Goal: Task Accomplishment & Management: Manage account settings

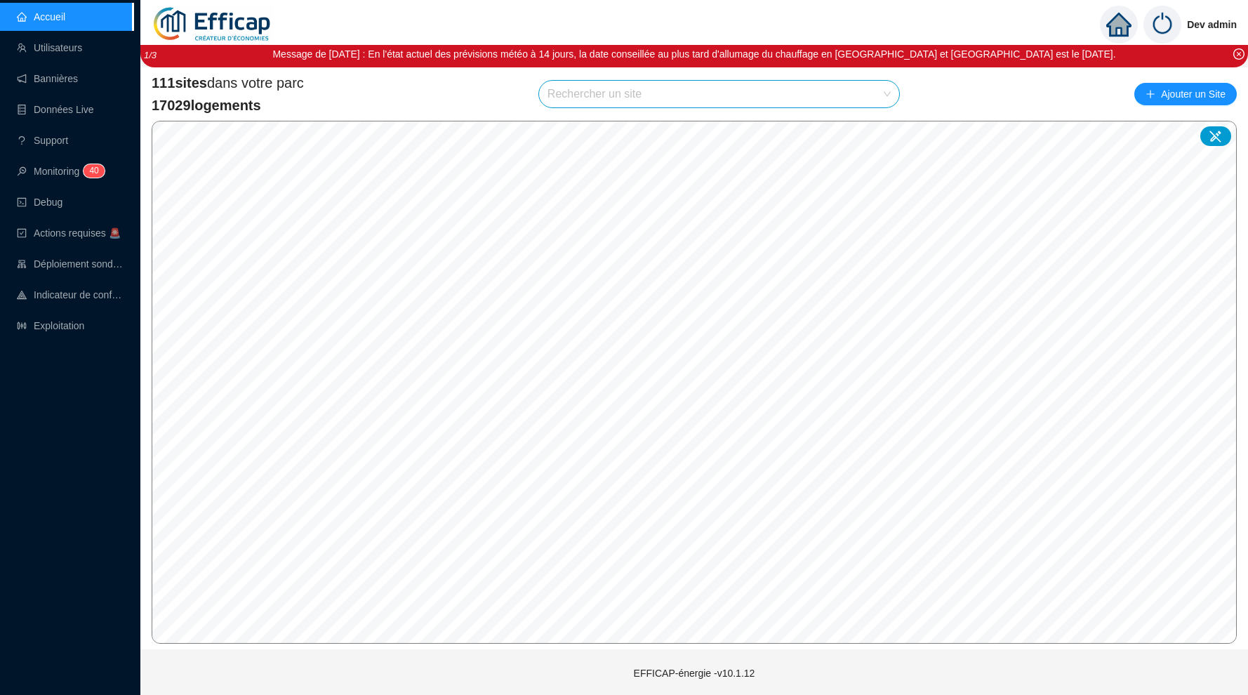
click at [614, 95] on input "search" at bounding box center [713, 94] width 331 height 27
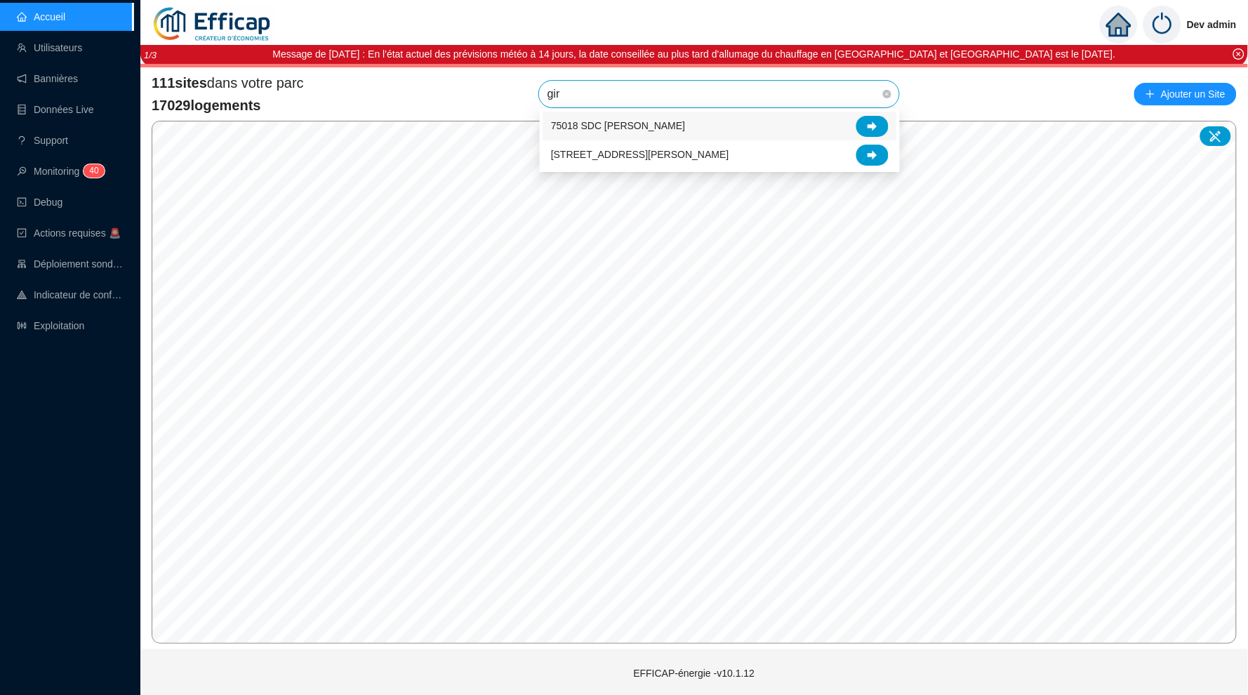
type input "gira"
click at [873, 122] on icon at bounding box center [873, 126] width 10 height 10
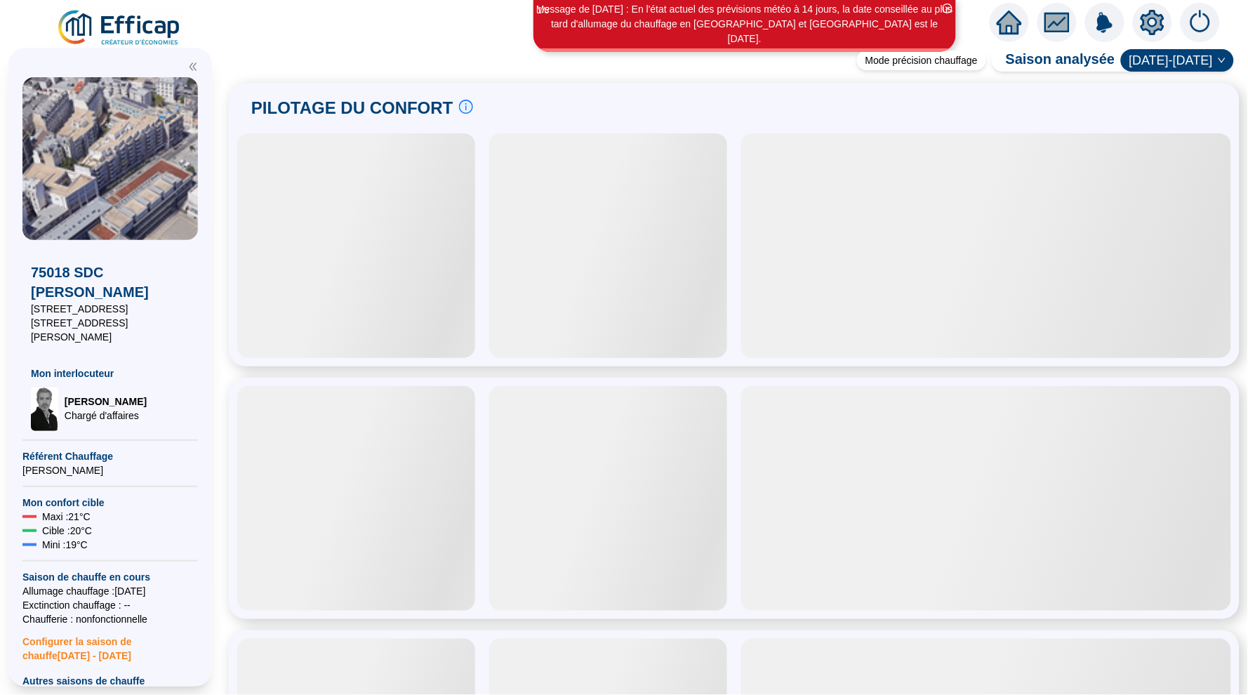
click at [95, 486] on div at bounding box center [110, 486] width 176 height 1
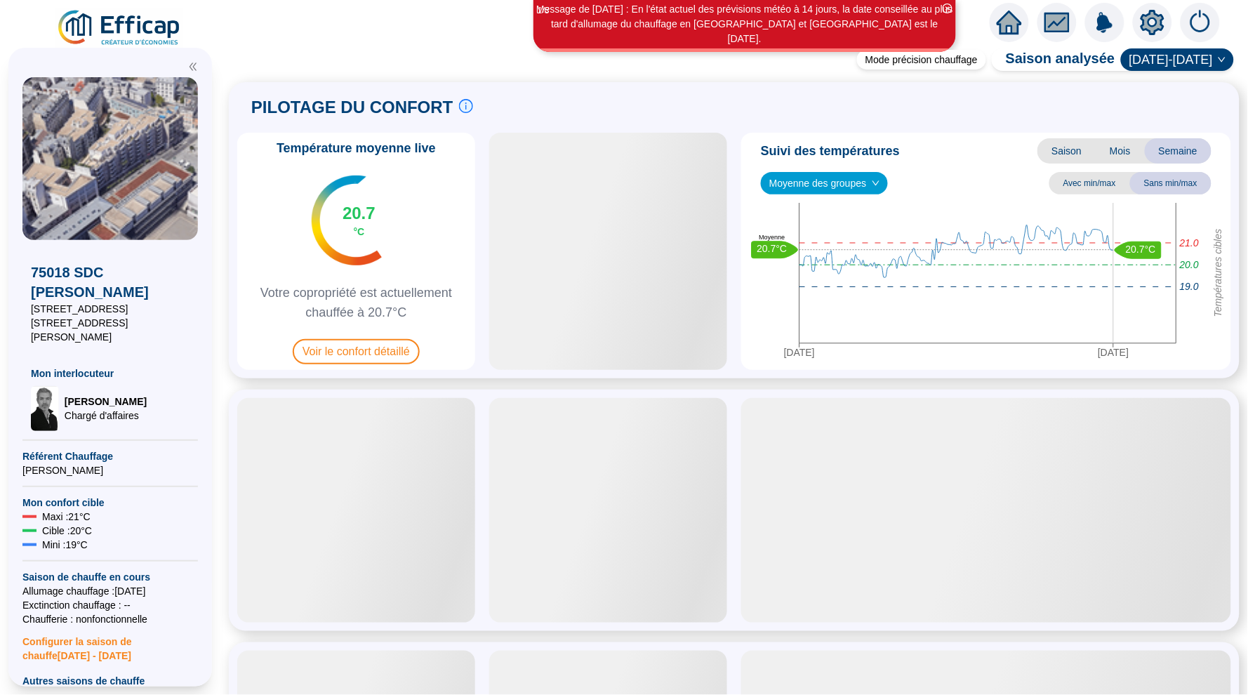
click at [1078, 147] on span "Saison" at bounding box center [1067, 150] width 58 height 25
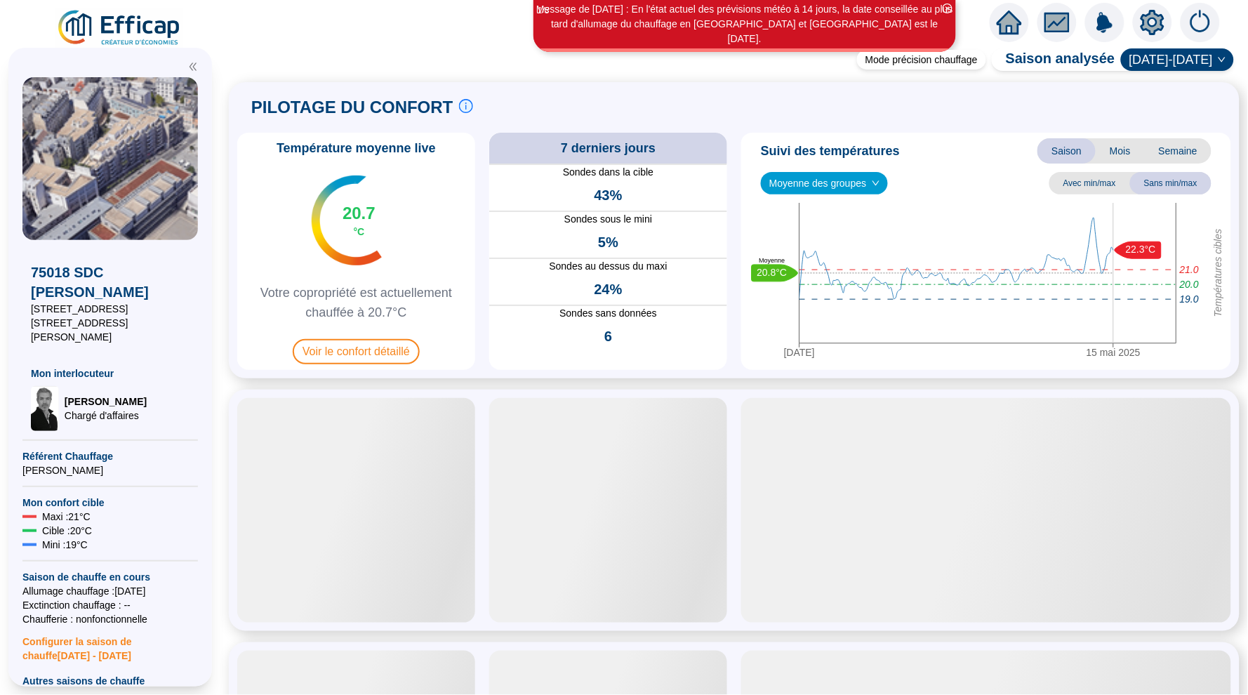
click at [857, 178] on span "Moyenne des groupes" at bounding box center [825, 183] width 110 height 21
click at [836, 272] on div "REFERENCE EFFICAP - ZONE COMMERCIALE (4 sondes)" at bounding box center [827, 279] width 110 height 15
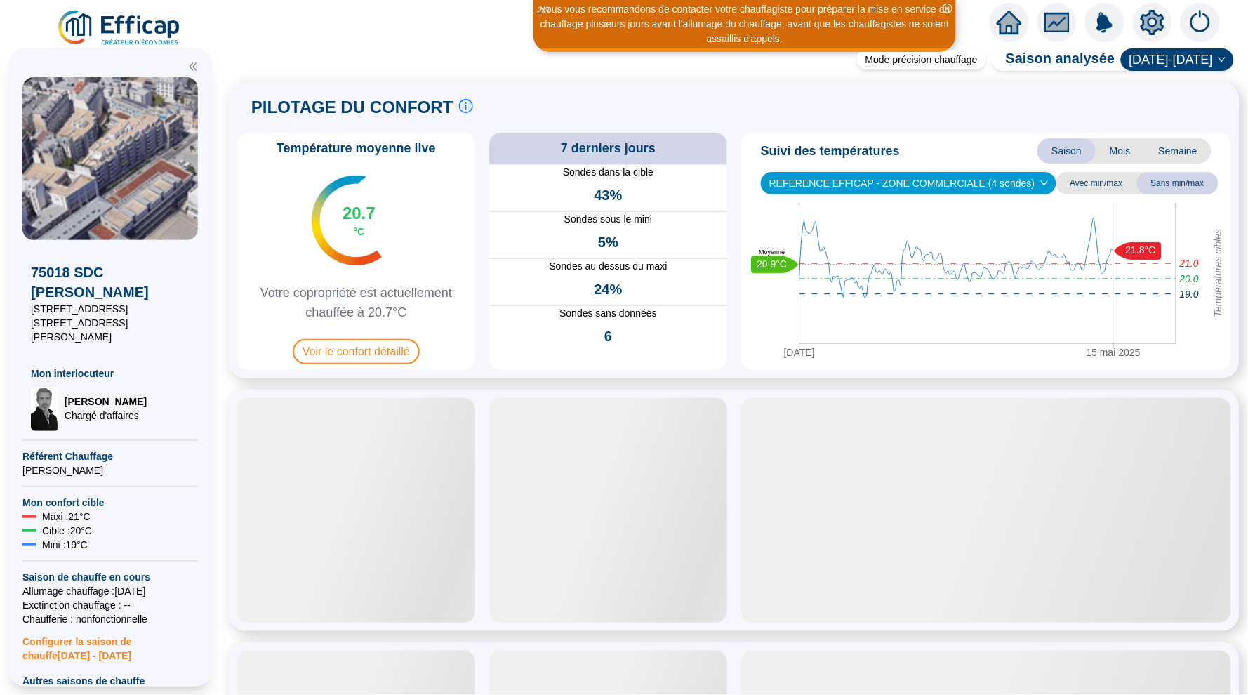
click at [977, 183] on span "REFERENCE EFFICAP - ZONE COMMERCIALE (4 sondes)" at bounding box center [909, 183] width 279 height 21
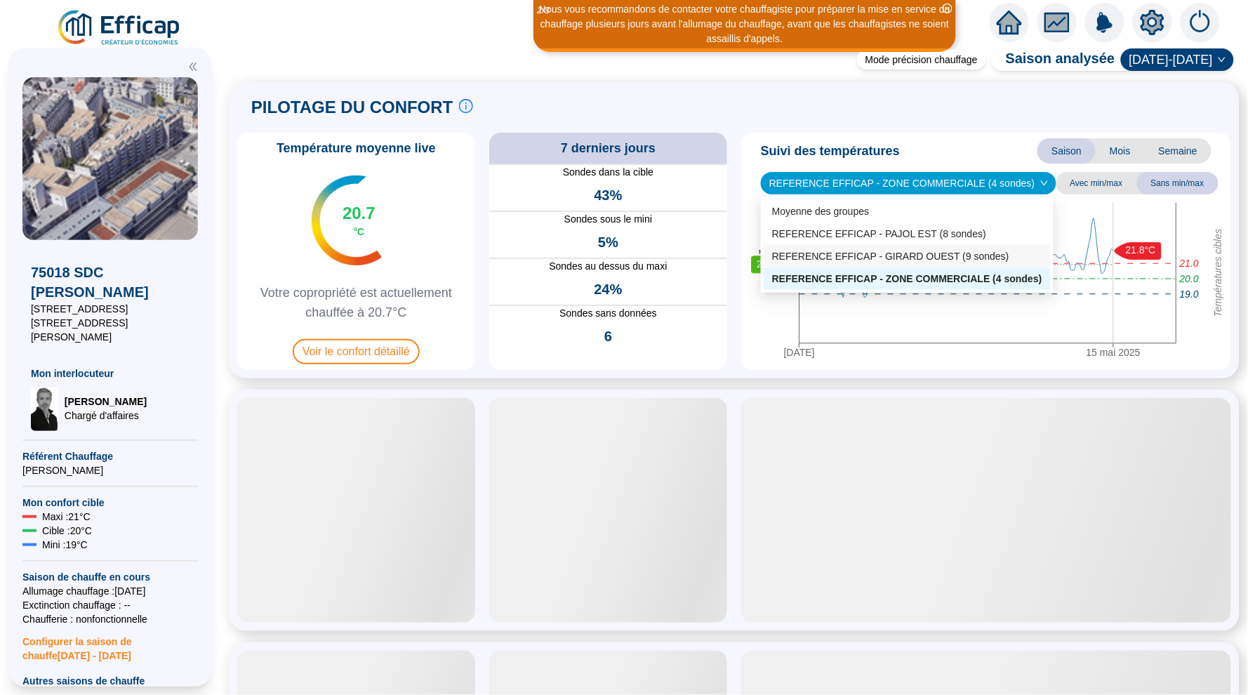
click at [909, 252] on div "REFERENCE EFFICAP - GIRARD OUEST (9 sondes)" at bounding box center [907, 256] width 270 height 15
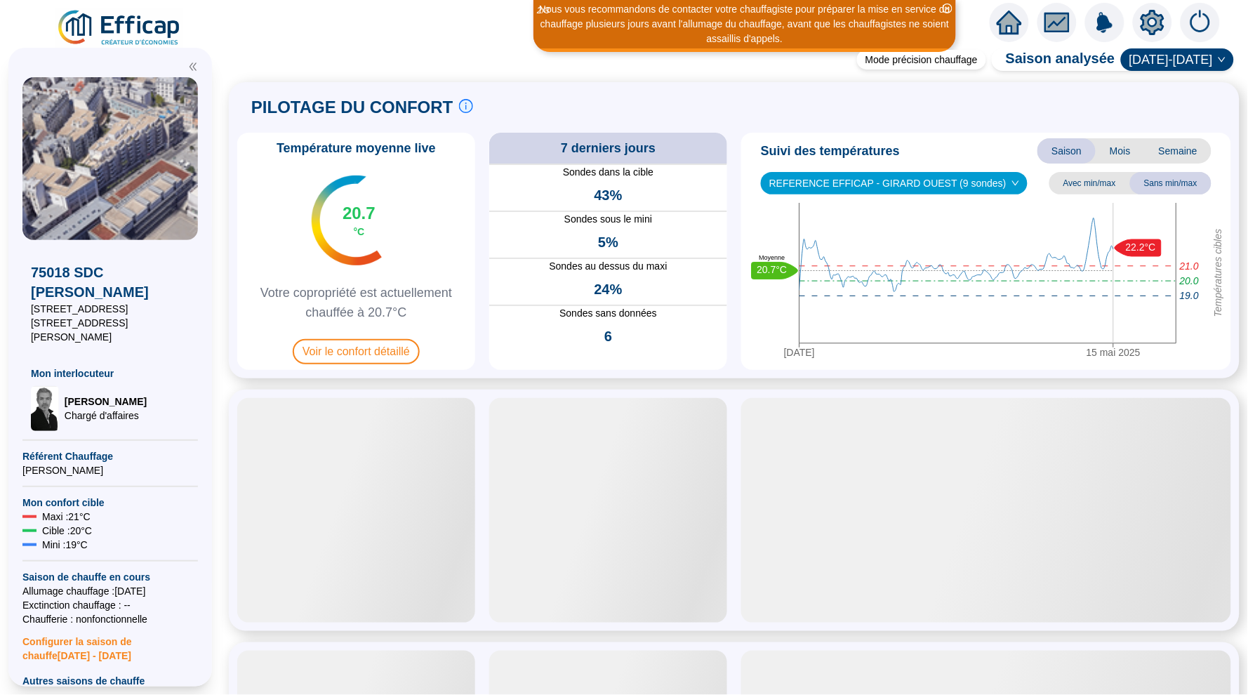
click at [973, 176] on span "REFERENCE EFFICAP - GIRARD OUEST (9 sondes)" at bounding box center [895, 183] width 250 height 21
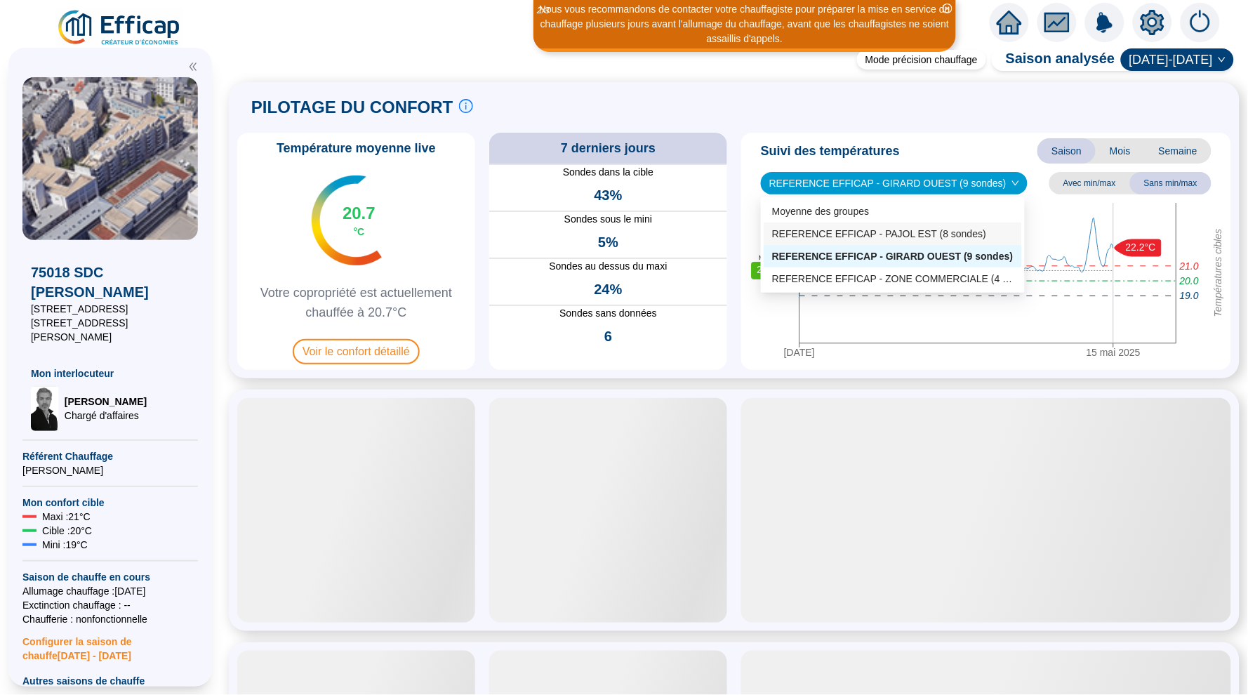
click at [933, 237] on div "REFERENCE EFFICAP - PAJOL EST (8 sondes)" at bounding box center [893, 234] width 242 height 15
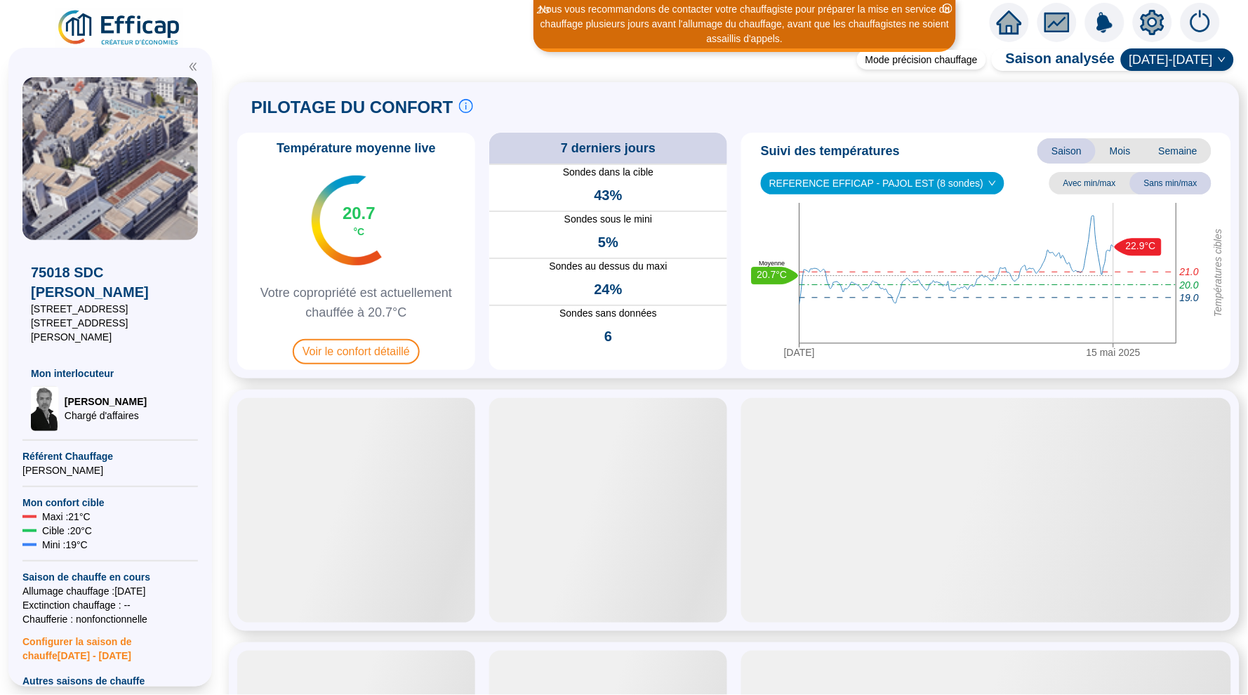
click at [1148, 20] on icon "setting" at bounding box center [1153, 22] width 24 height 22
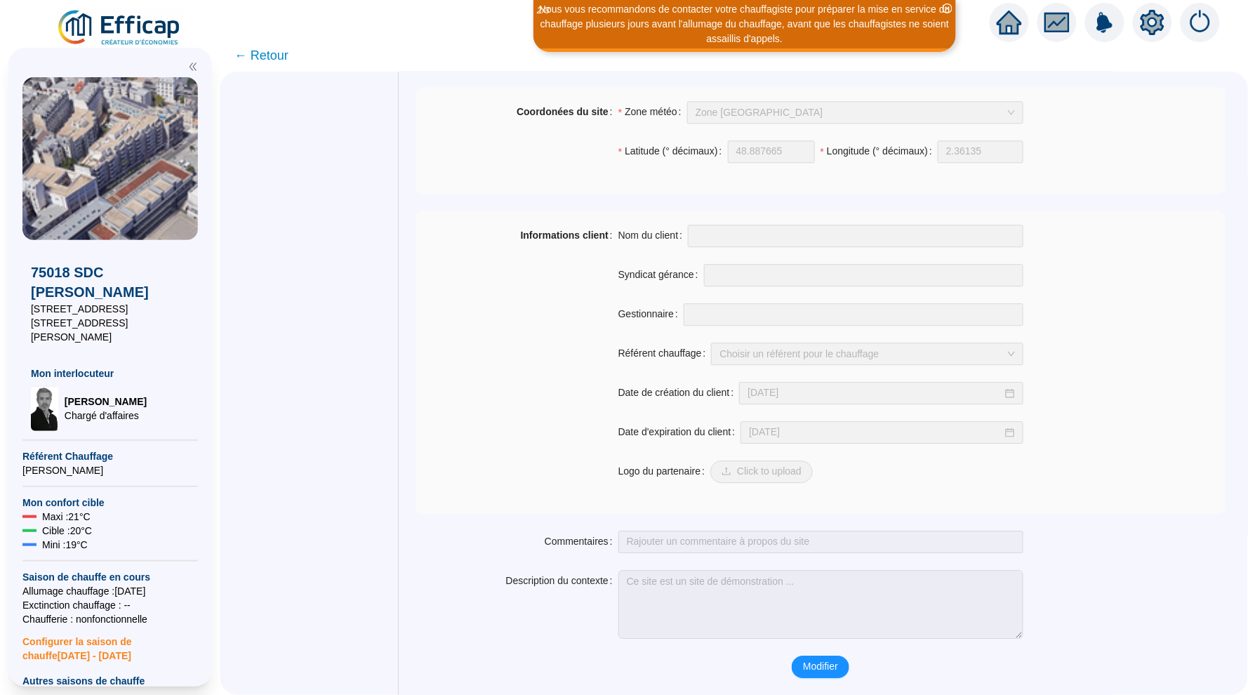
scroll to position [969, 0]
click at [806, 662] on span "Modifier" at bounding box center [820, 666] width 35 height 15
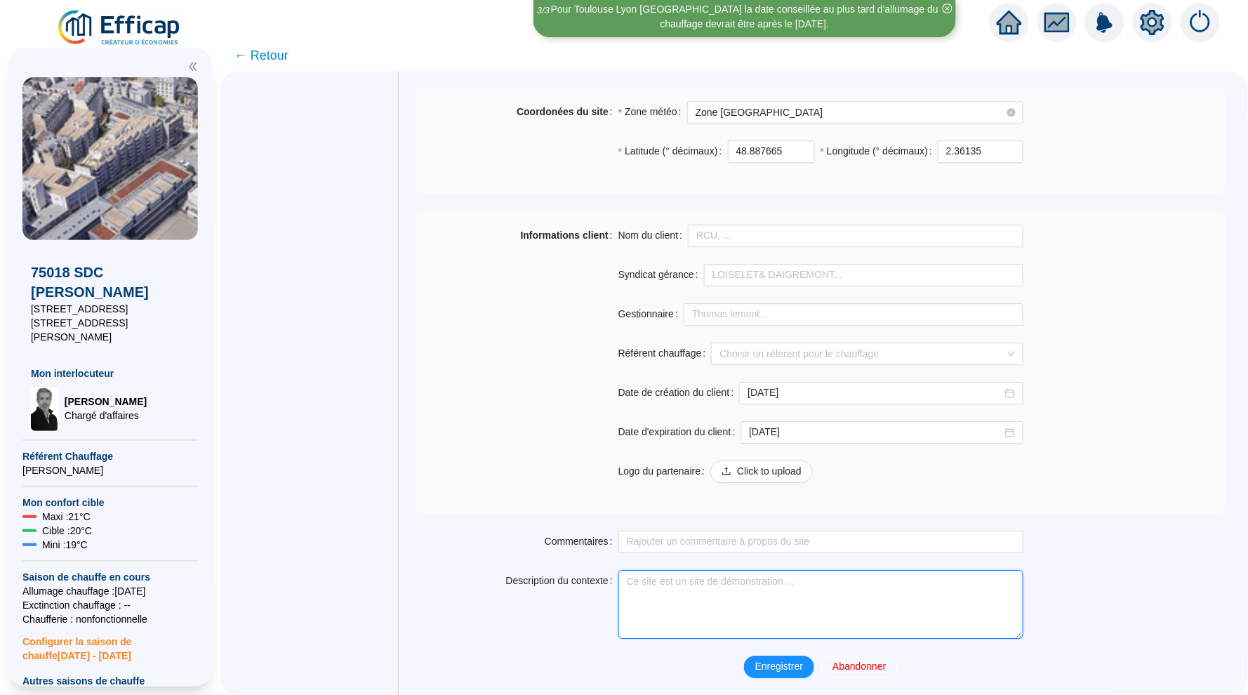
scroll to position [1027, 0]
click at [709, 597] on textarea "Description du contexte" at bounding box center [821, 604] width 405 height 69
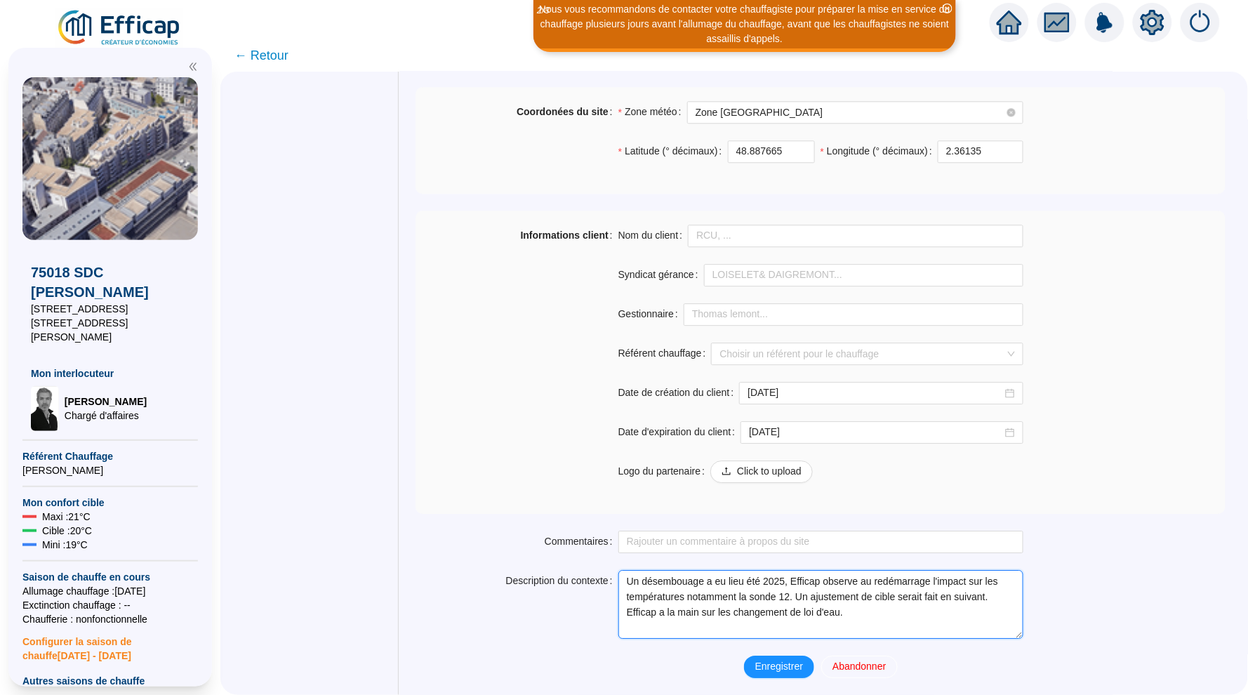
scroll to position [0, 0]
click at [827, 600] on textarea "Un désembouage a eu lieu été 2025, Efficap observe au redémarrage l'impact sur …" at bounding box center [821, 604] width 405 height 69
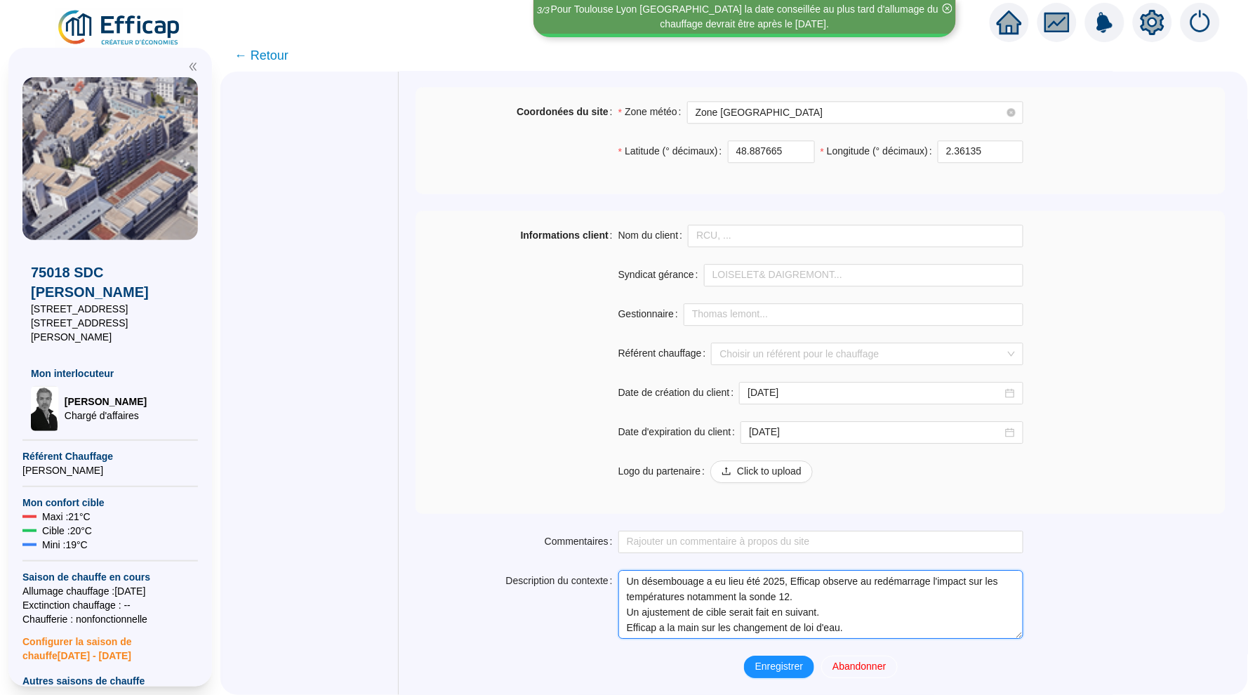
click at [845, 612] on textarea "Un désembouage a eu lieu été 2025, Efficap observe au redémarrage l'impact sur …" at bounding box center [821, 604] width 405 height 69
click at [822, 612] on textarea "Un désembouage a eu lieu été 2025, Efficap observe au redémarrage l'impact sur …" at bounding box center [821, 604] width 405 height 69
click at [904, 635] on textarea "Un désembouage a eu lieu été 2025, Efficap observe au redémarrage l'impact sur …" at bounding box center [821, 604] width 405 height 69
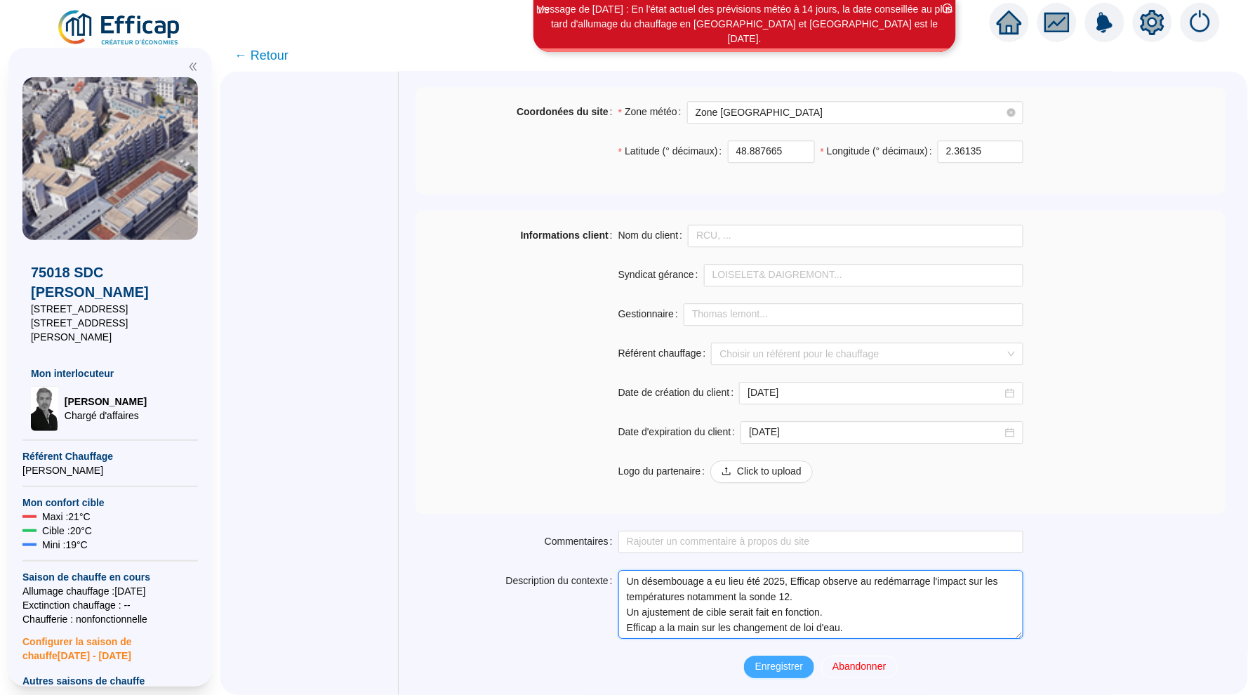
type textarea "Un désembouage a eu lieu été 2025, Efficap observe au redémarrage l'impact sur …"
click at [795, 668] on span "Enregistrer" at bounding box center [780, 666] width 48 height 15
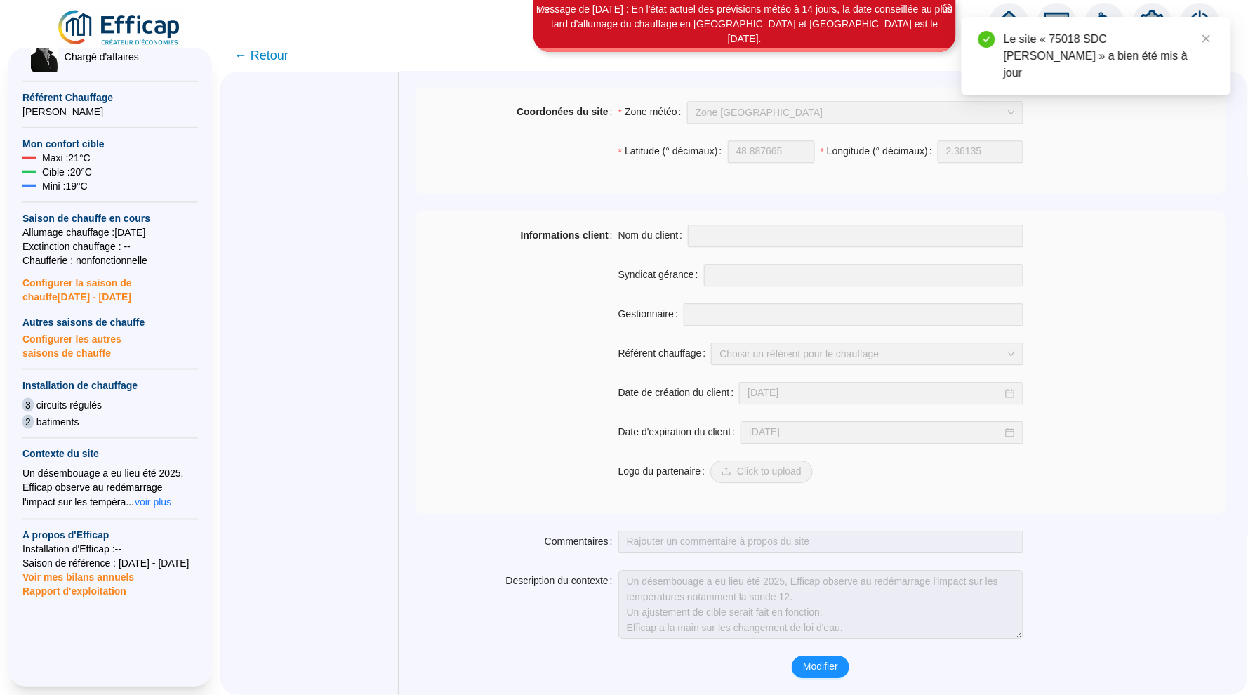
scroll to position [370, 0]
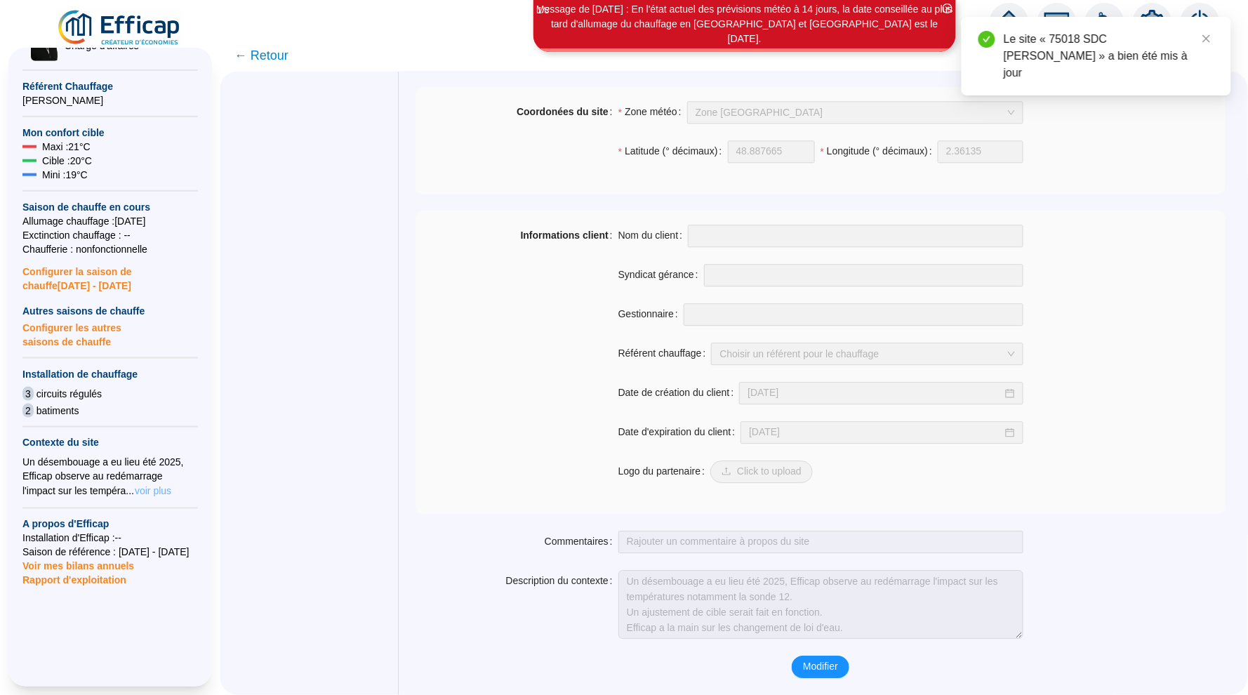
click at [168, 484] on span "voir plus" at bounding box center [153, 491] width 37 height 14
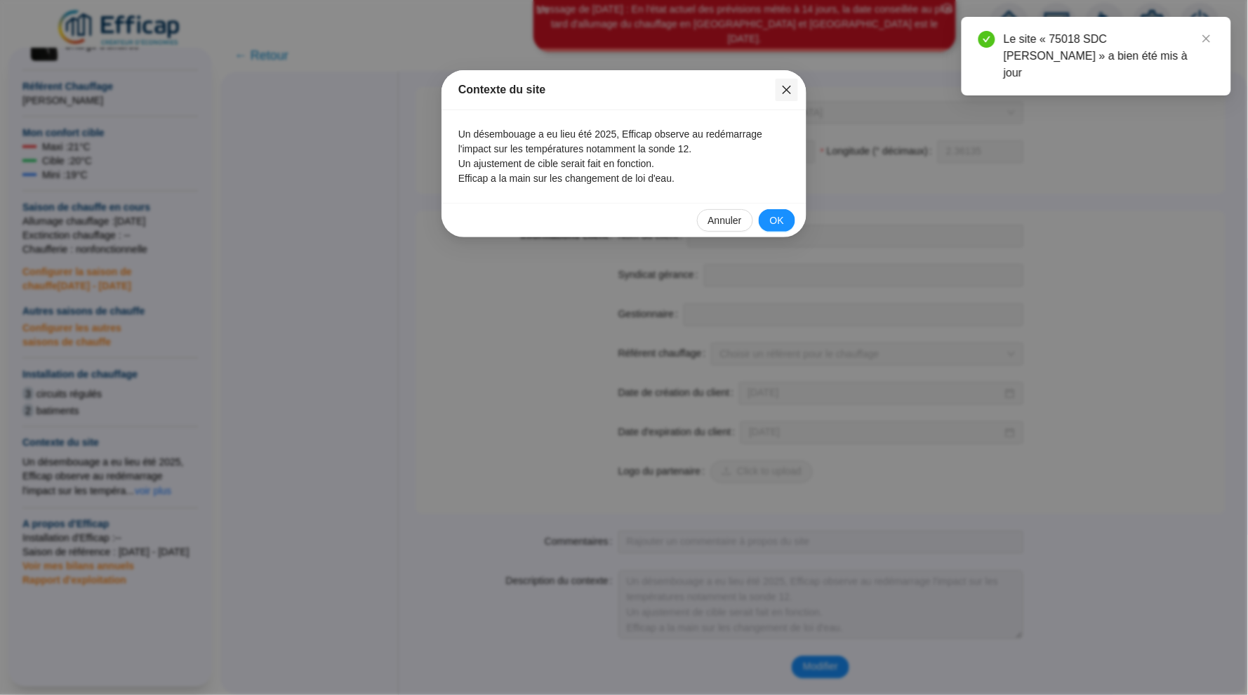
click at [788, 90] on icon "close" at bounding box center [787, 90] width 8 height 8
